Goal: Information Seeking & Learning: Learn about a topic

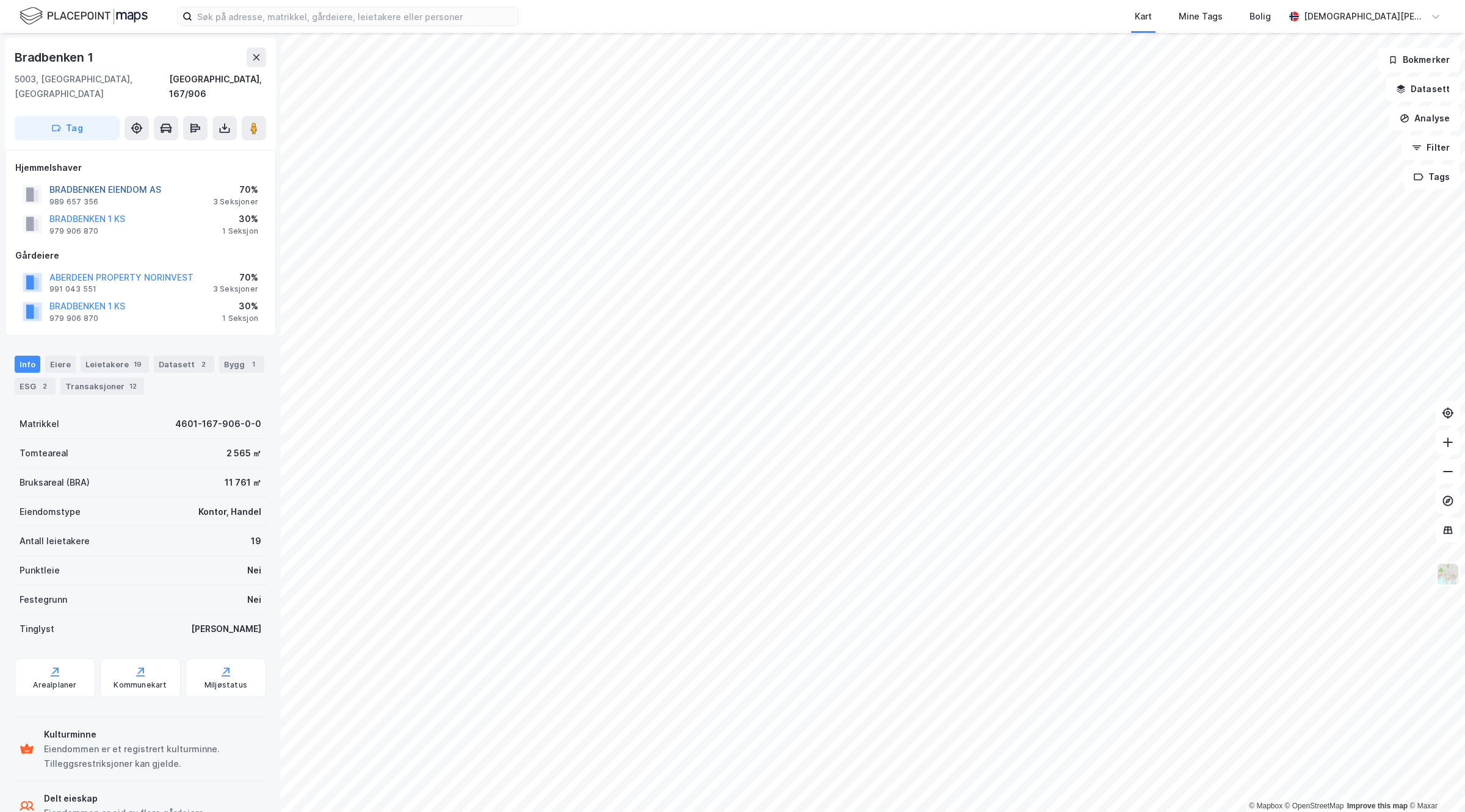
click at [0, 0] on button "BRADBENKEN EIENDOM AS" at bounding box center [0, 0] width 0 height 0
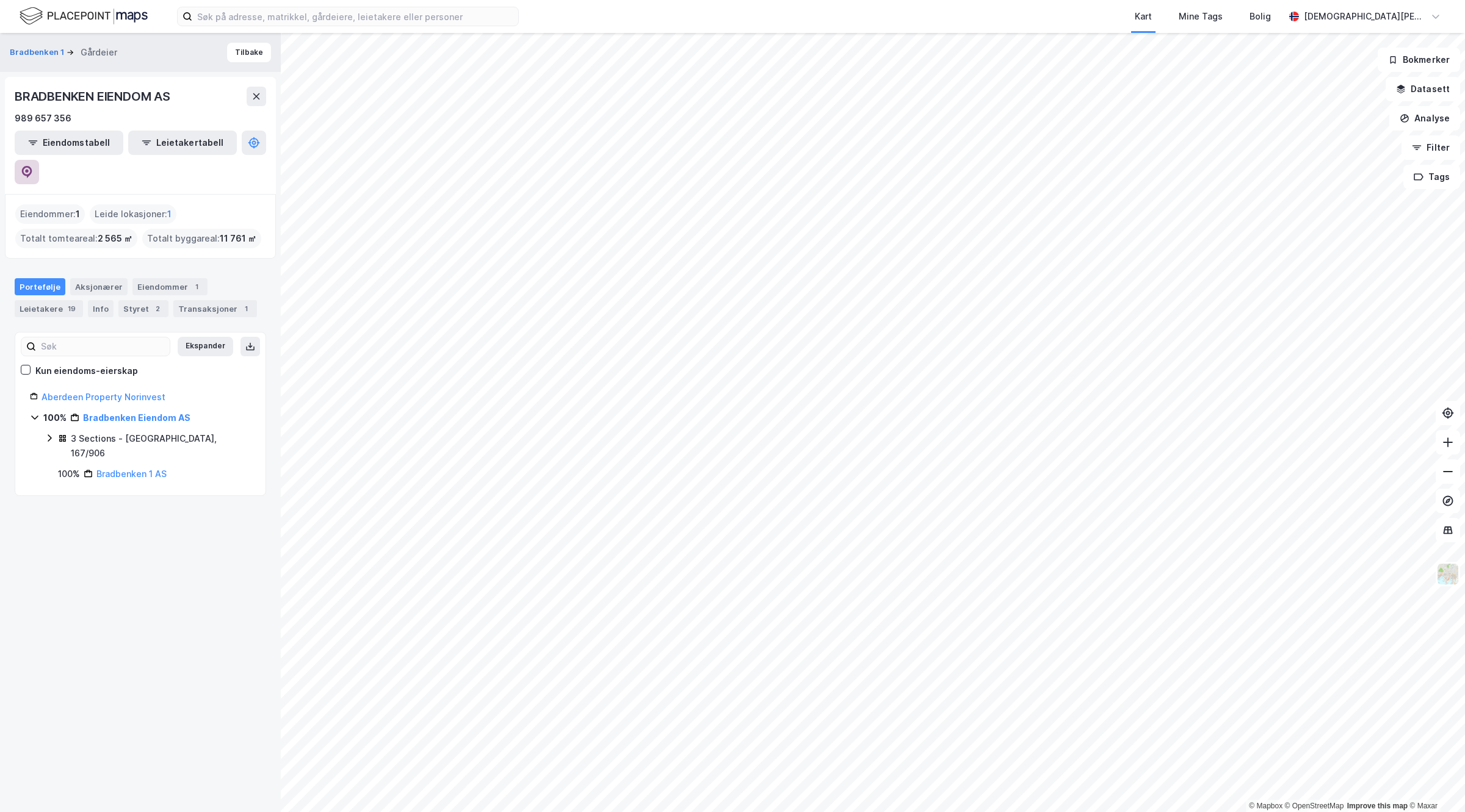
click at [33, 166] on icon at bounding box center [27, 172] width 12 height 12
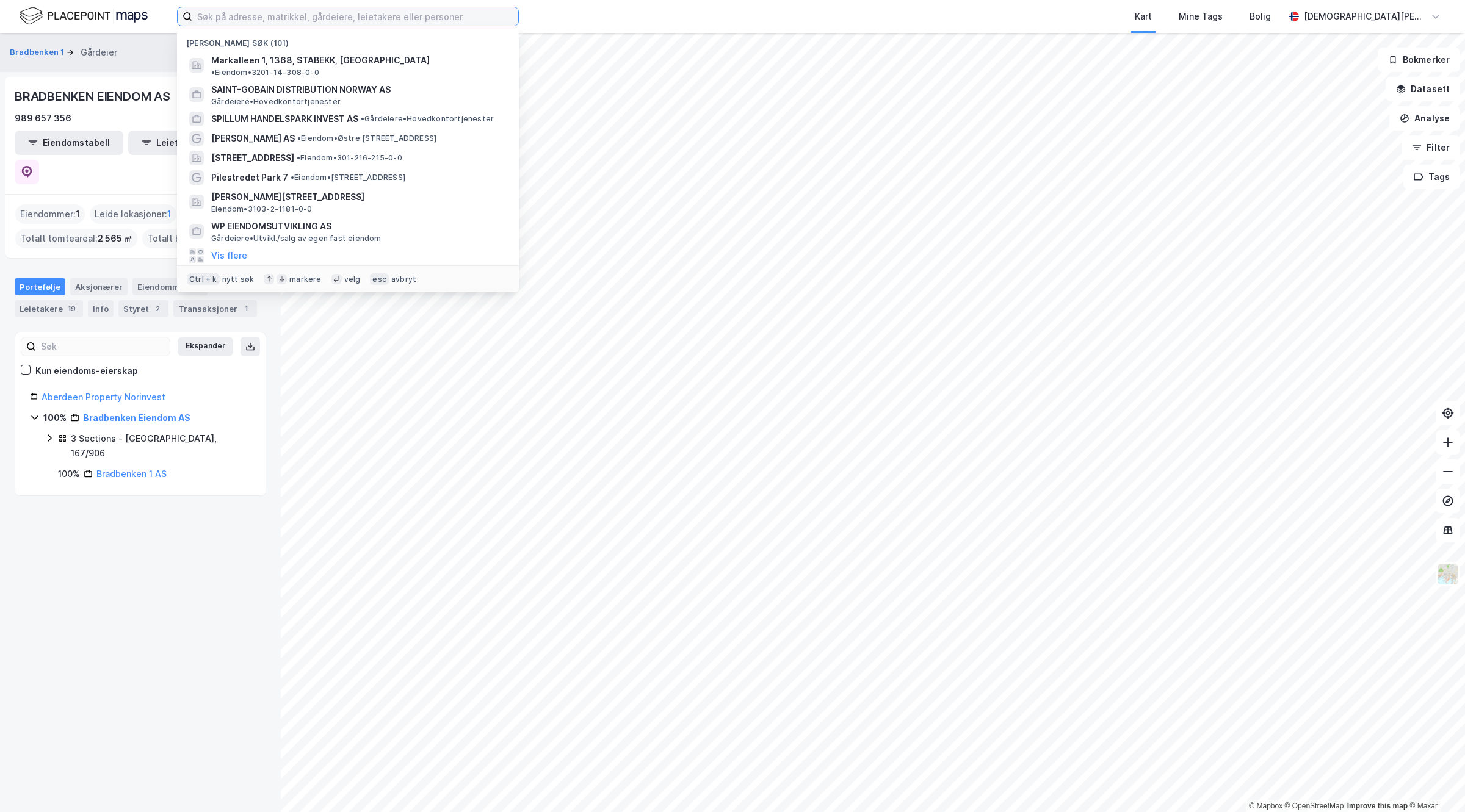
click at [353, 9] on input at bounding box center [355, 16] width 326 height 18
paste input "Handelseiendom Vest AS"
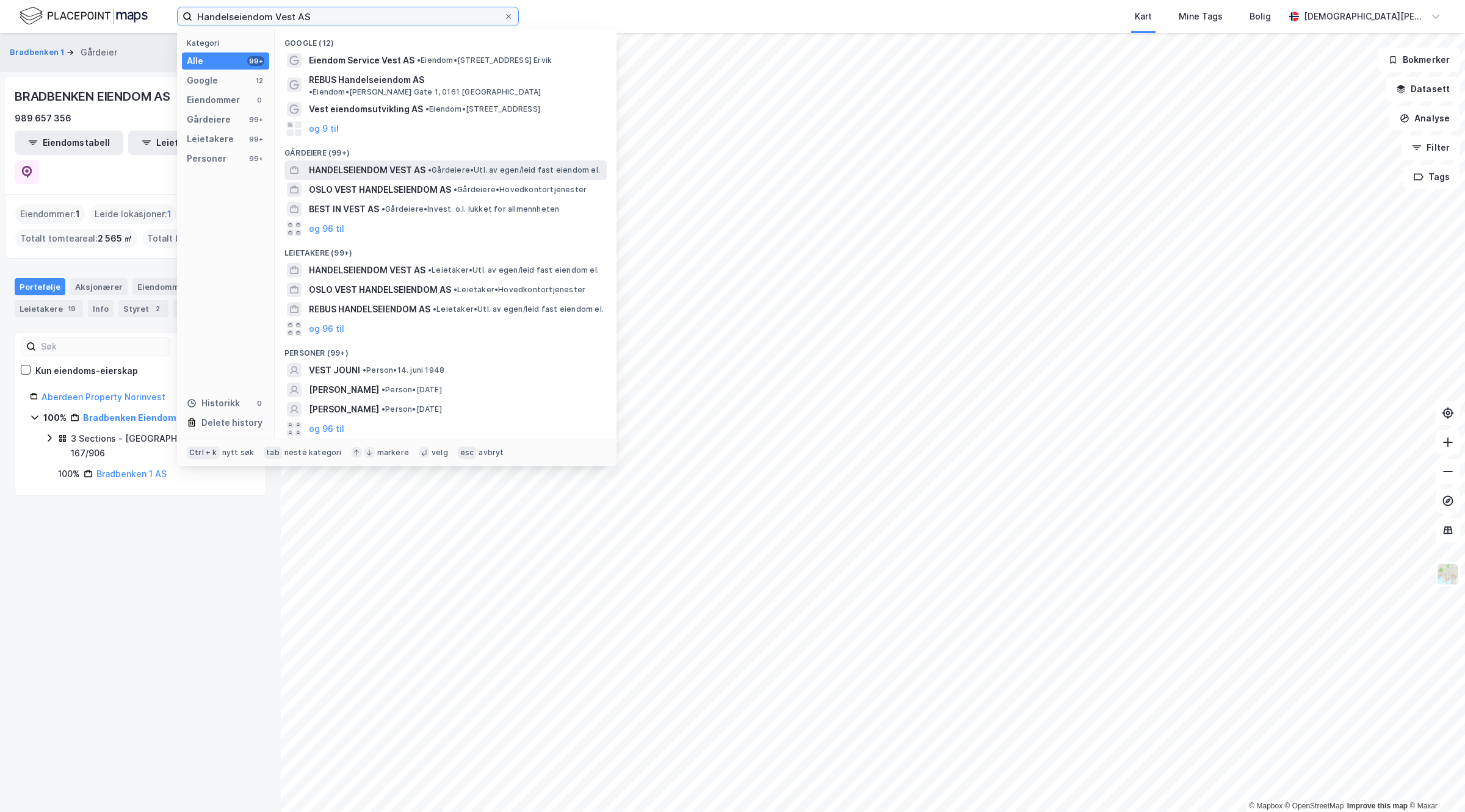
type input "Handelseiendom Vest AS"
click at [385, 163] on span "HANDELSEIENDOM VEST AS" at bounding box center [367, 170] width 117 height 15
